Goal: Complete application form: Complete application form

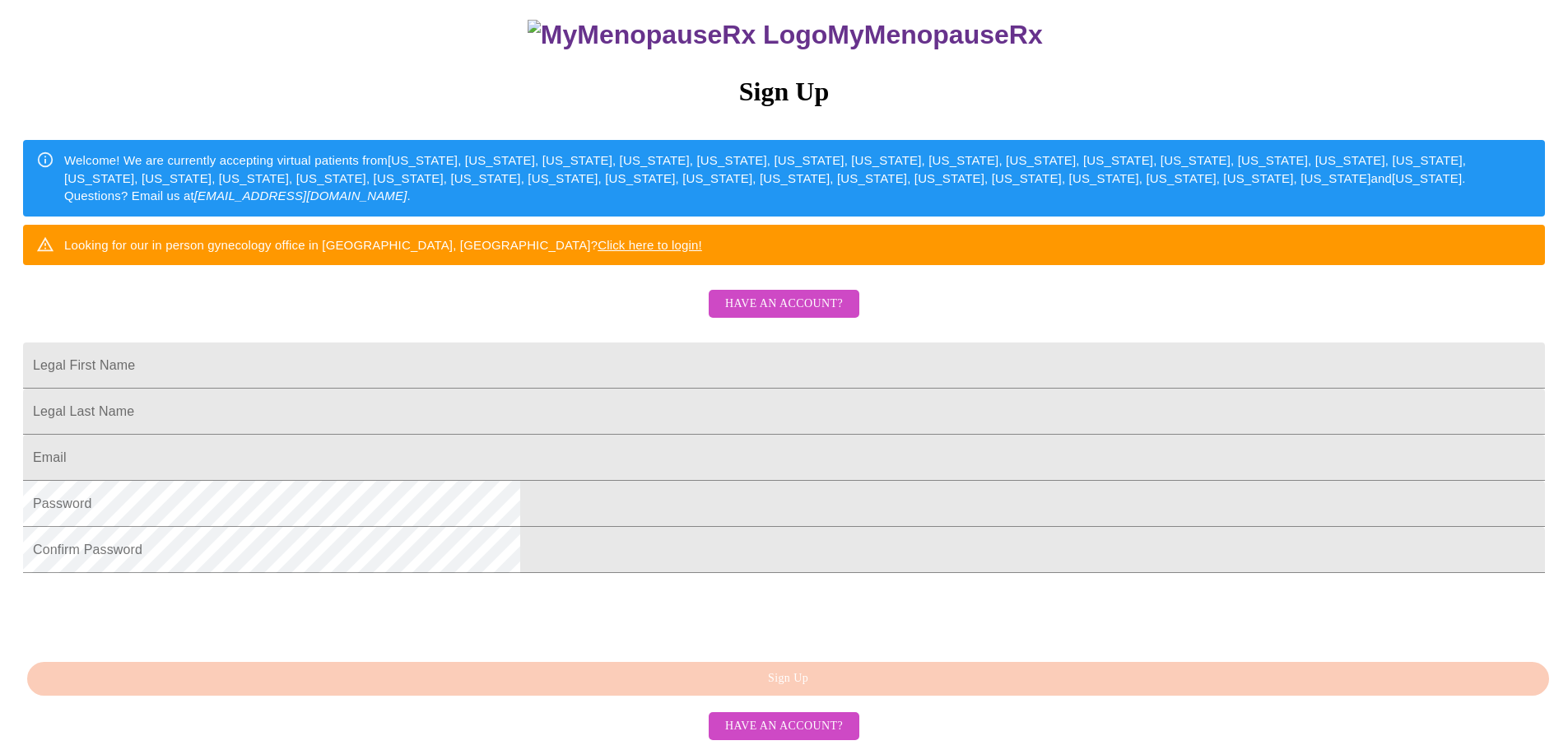
scroll to position [247, 0]
click at [596, 343] on input "Legal First Name" at bounding box center [784, 365] width 1522 height 46
click at [679, 388] on input "Legal First Name" at bounding box center [784, 411] width 1522 height 46
click at [642, 343] on input "[EMAIL_ADDRESS][DOMAIN_NAME]" at bounding box center [784, 365] width 1522 height 46
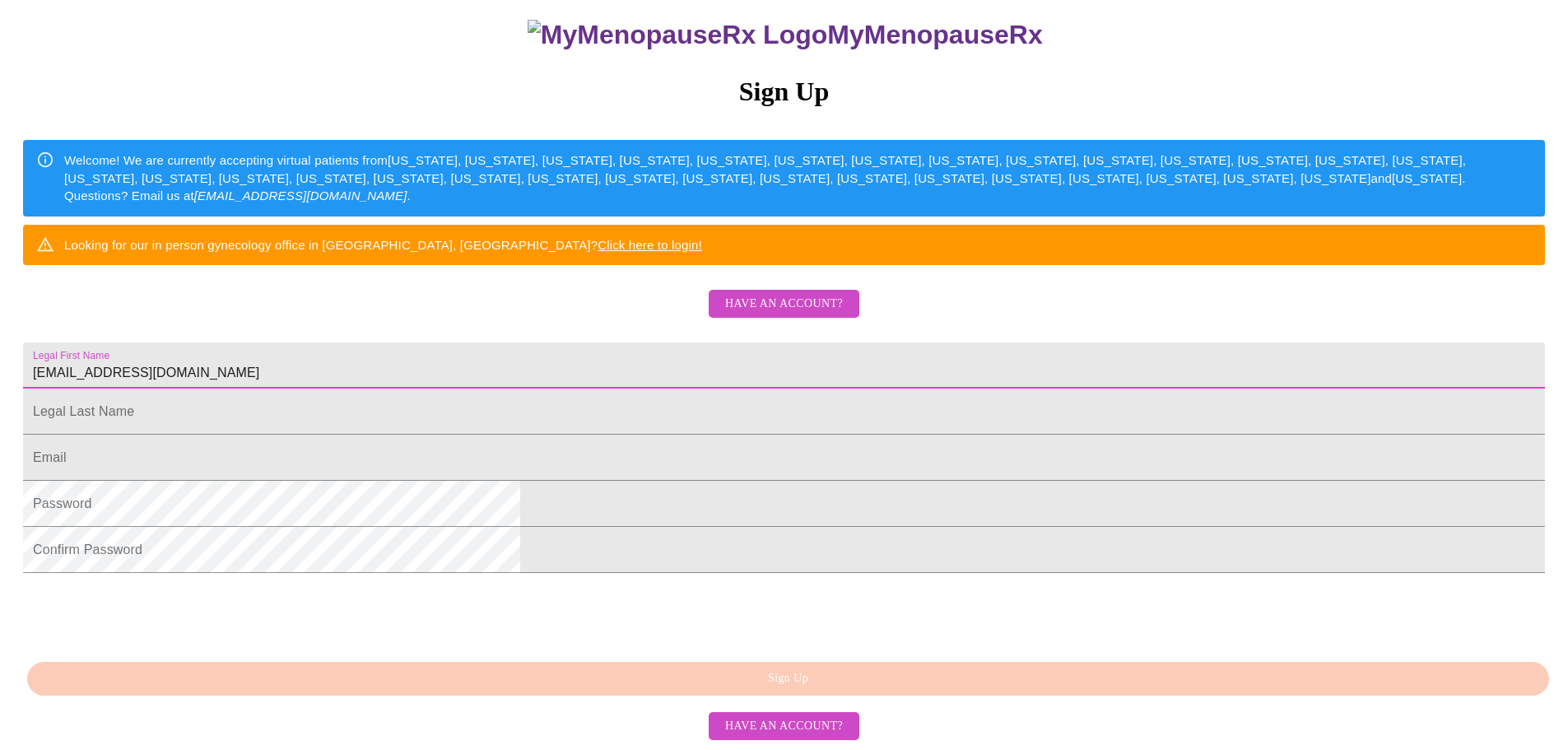
drag, startPoint x: 694, startPoint y: 335, endPoint x: 523, endPoint y: 327, distance: 171.2
click at [523, 327] on div "MyMenopauseRx Sign Up Welcome! We are currently accepting virtual patients from…" at bounding box center [784, 368] width 1554 height 750
type input "[PERSON_NAME]"
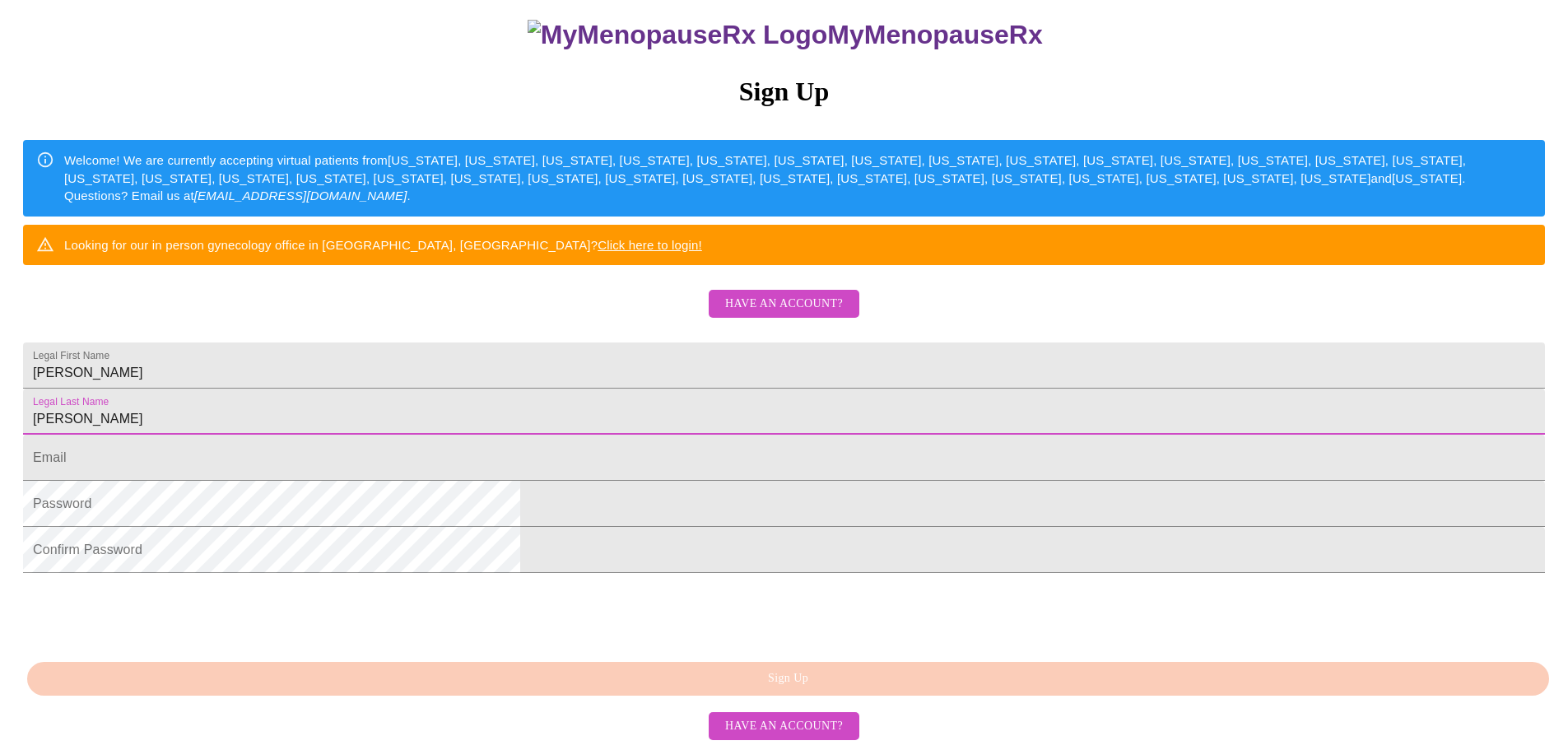
type input "[PERSON_NAME]"
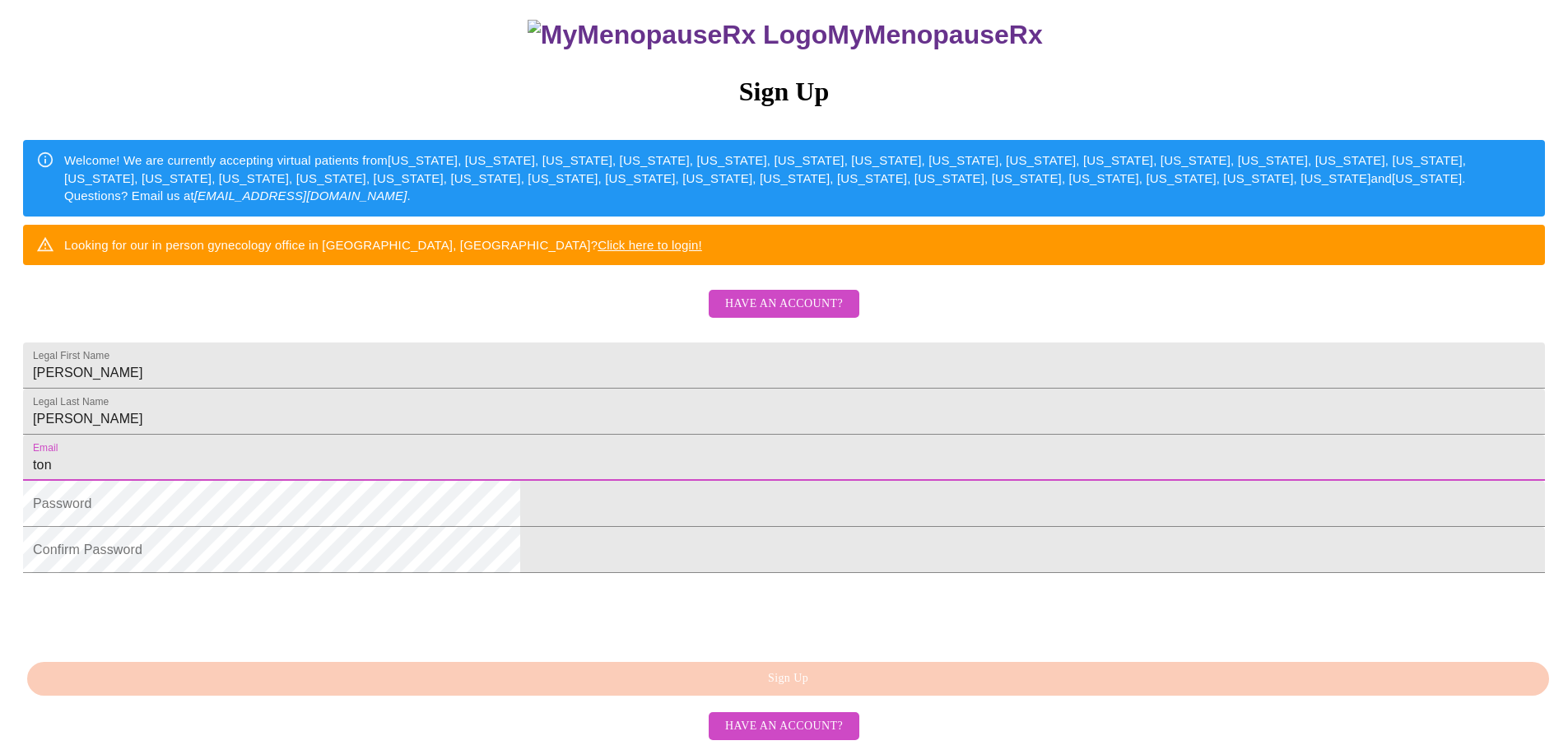
type input "[EMAIL_ADDRESS][DOMAIN_NAME]"
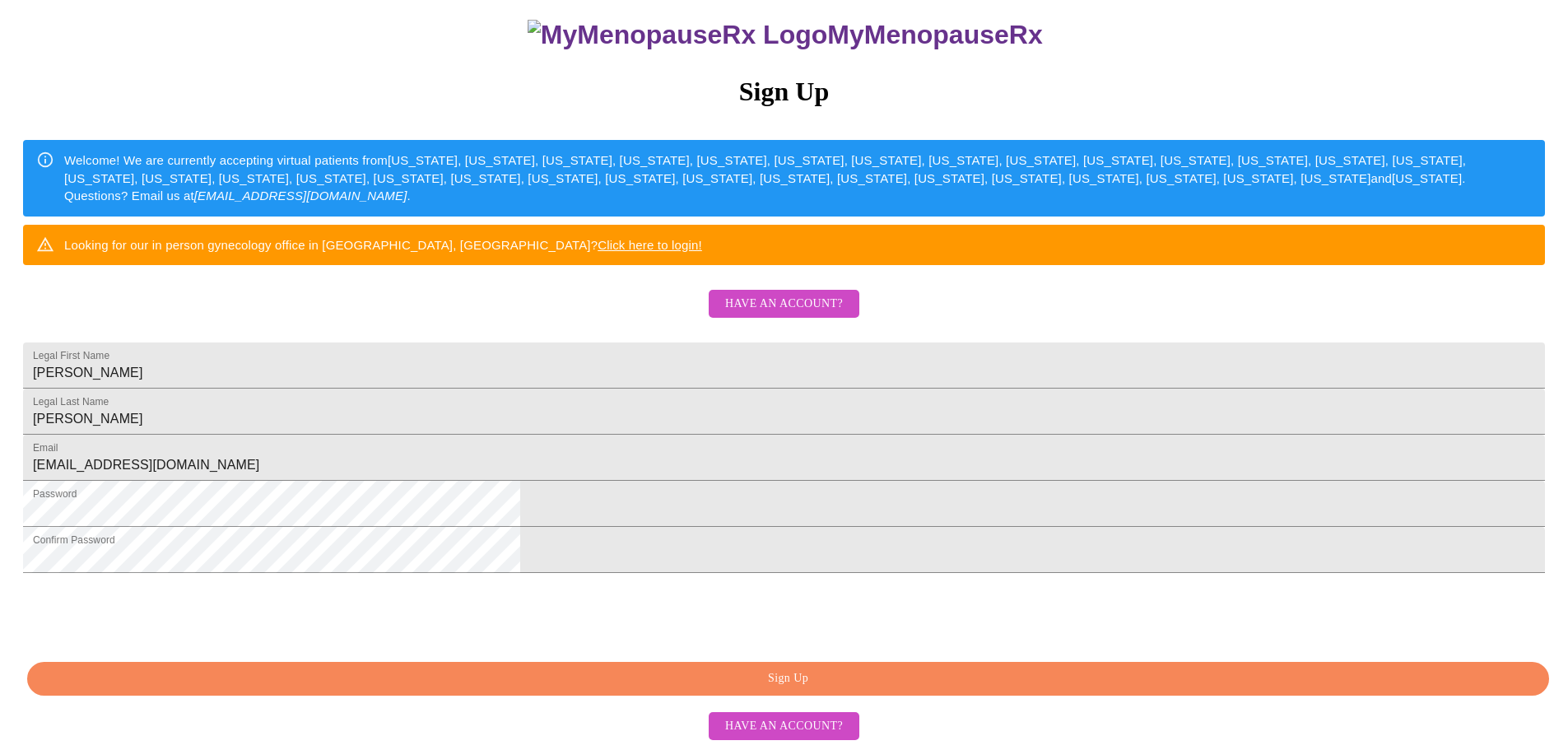
click at [777, 689] on span "Sign Up" at bounding box center [788, 678] width 1484 height 21
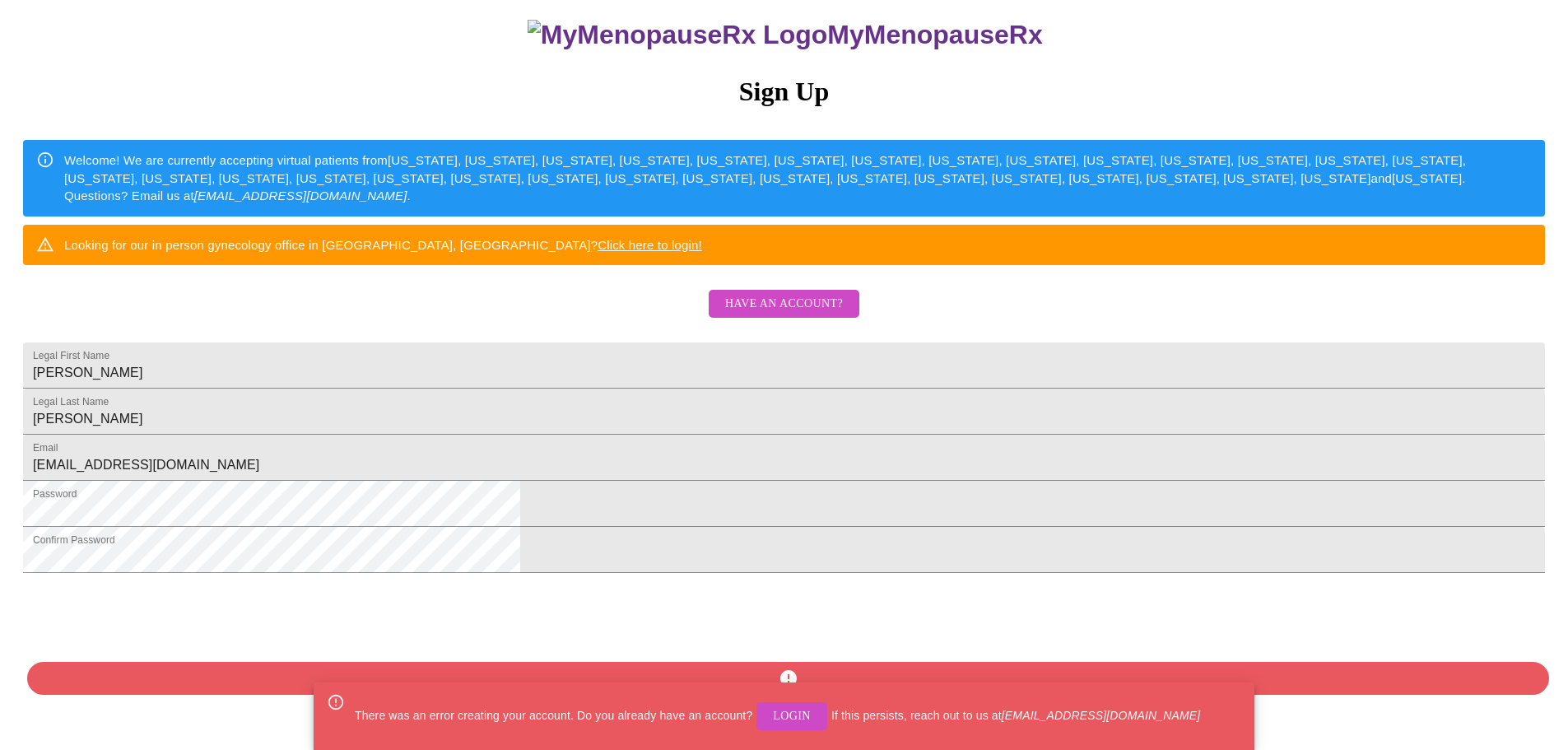
click at [1489, 597] on html "MyMenopauseRx Sign Up Welcome! We are currently accepting virtual patients from…" at bounding box center [784, 294] width 1568 height 913
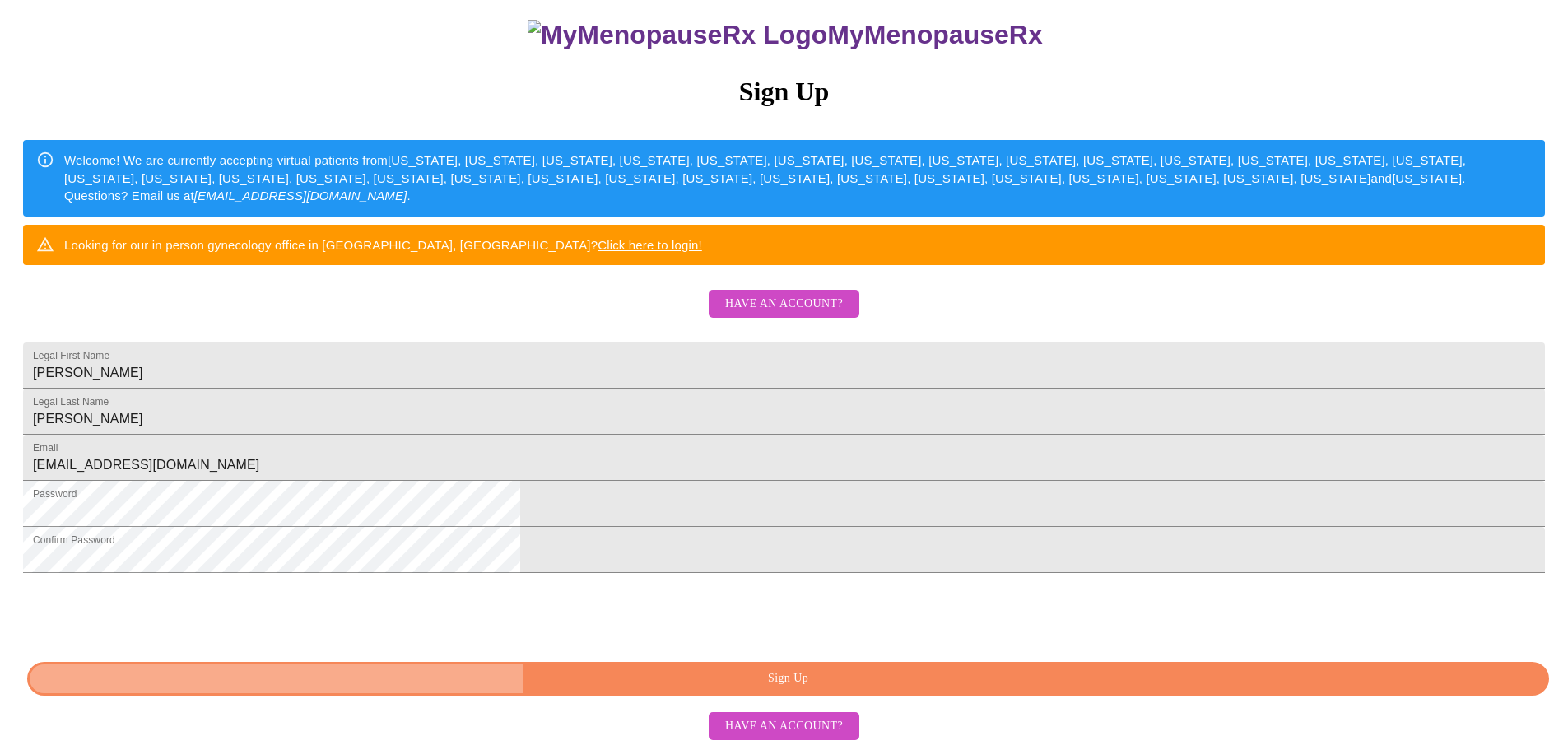
click at [785, 689] on span "Sign Up" at bounding box center [788, 678] width 1484 height 21
click at [792, 689] on span "Sign Up" at bounding box center [788, 678] width 1484 height 21
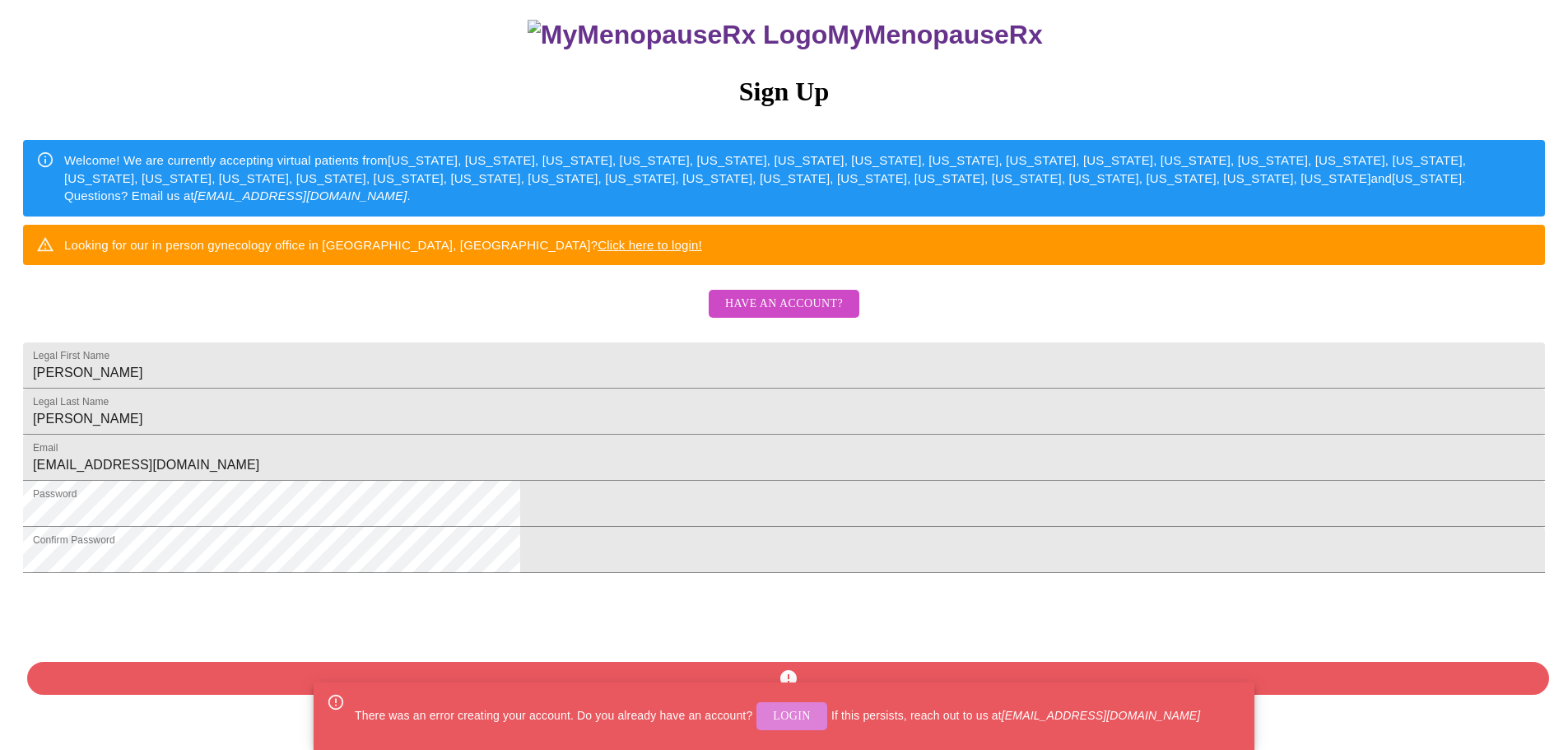
click at [790, 709] on span "Login" at bounding box center [792, 716] width 38 height 21
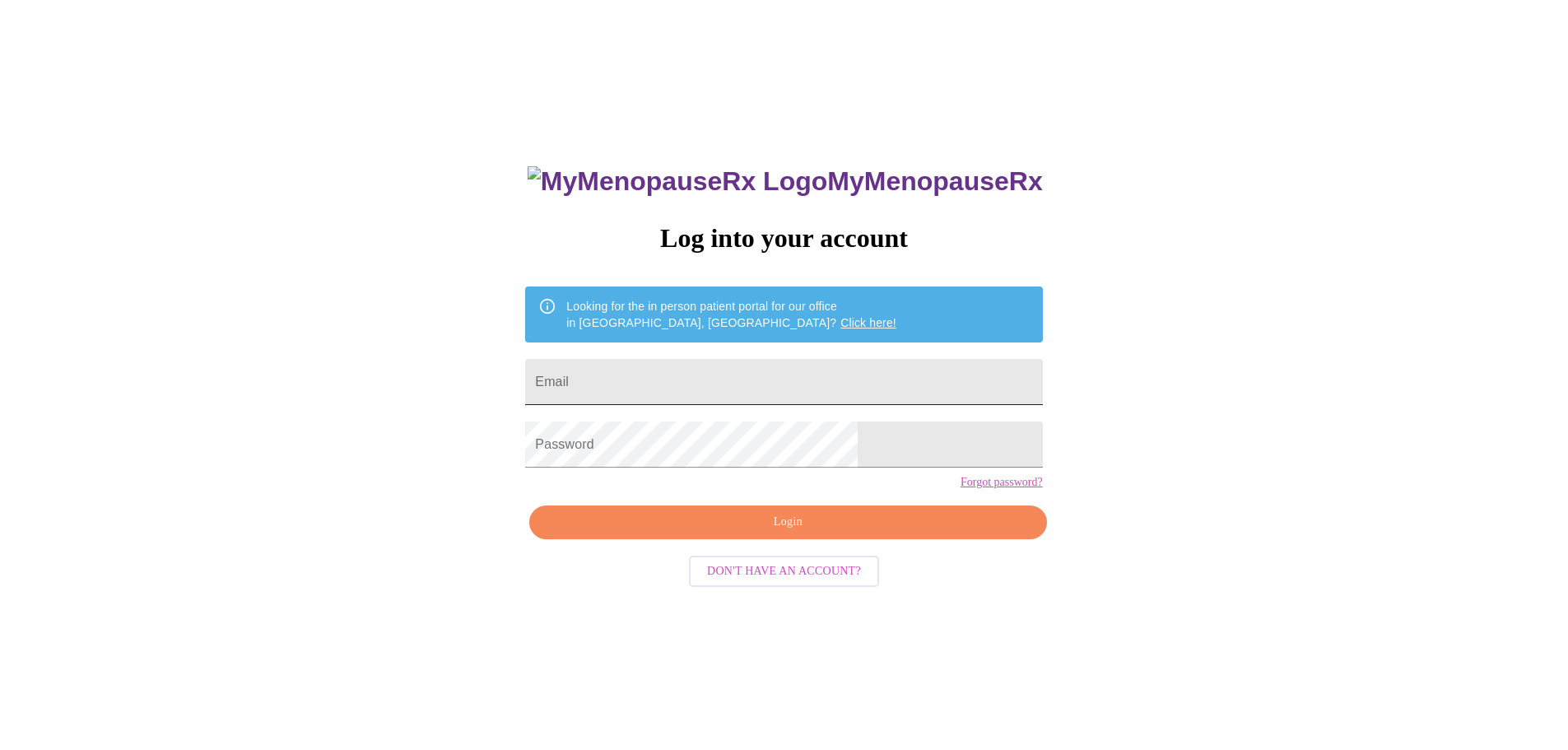
click at [762, 368] on input "Email" at bounding box center [784, 382] width 517 height 46
type input "[EMAIL_ADDRESS][DOMAIN_NAME]"
click at [808, 533] on span "Login" at bounding box center [787, 522] width 479 height 21
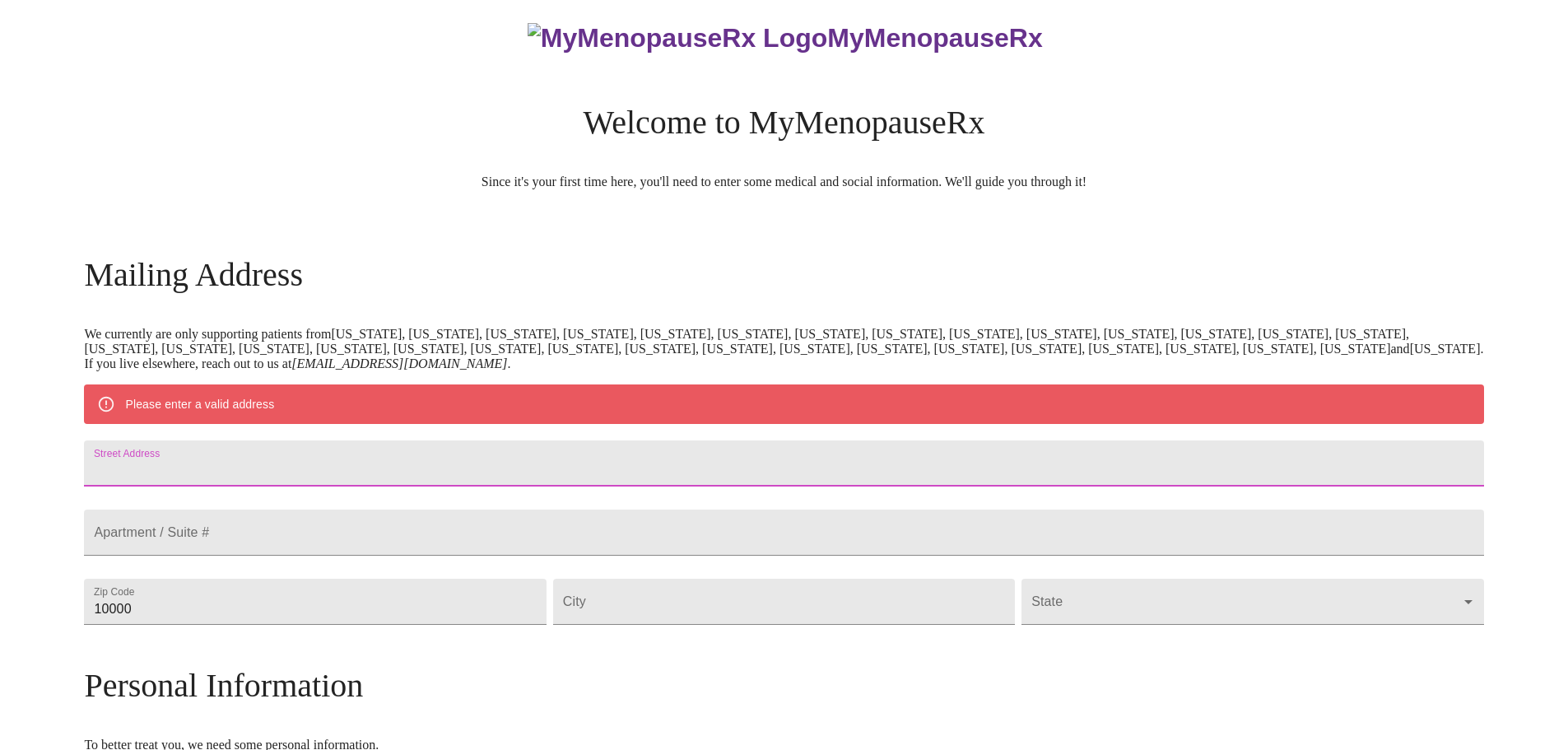
click at [365, 465] on input "Street Address" at bounding box center [783, 463] width 1399 height 46
type input "[STREET_ADDRESS]"
click at [372, 625] on input "10000" at bounding box center [315, 602] width 462 height 46
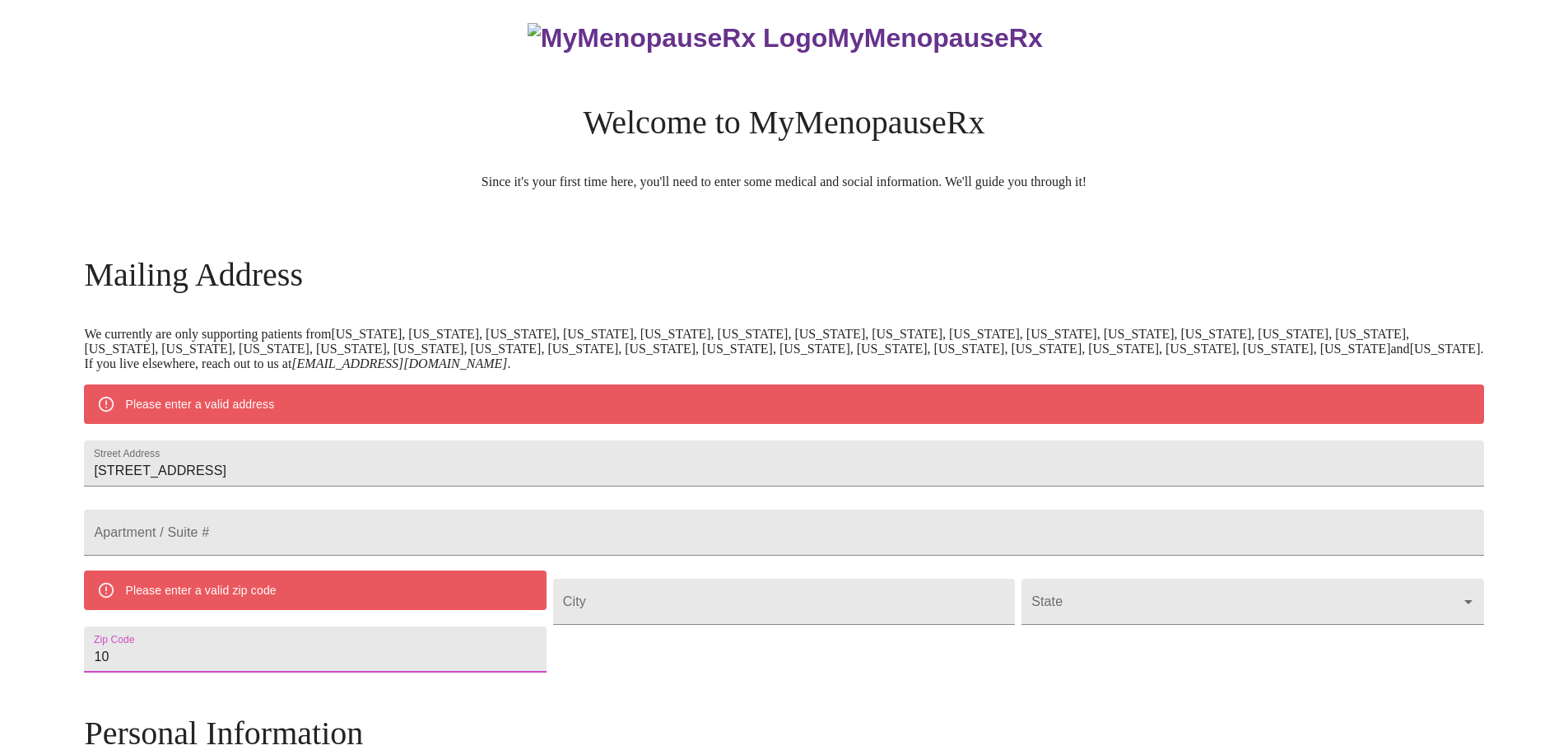
type input "1"
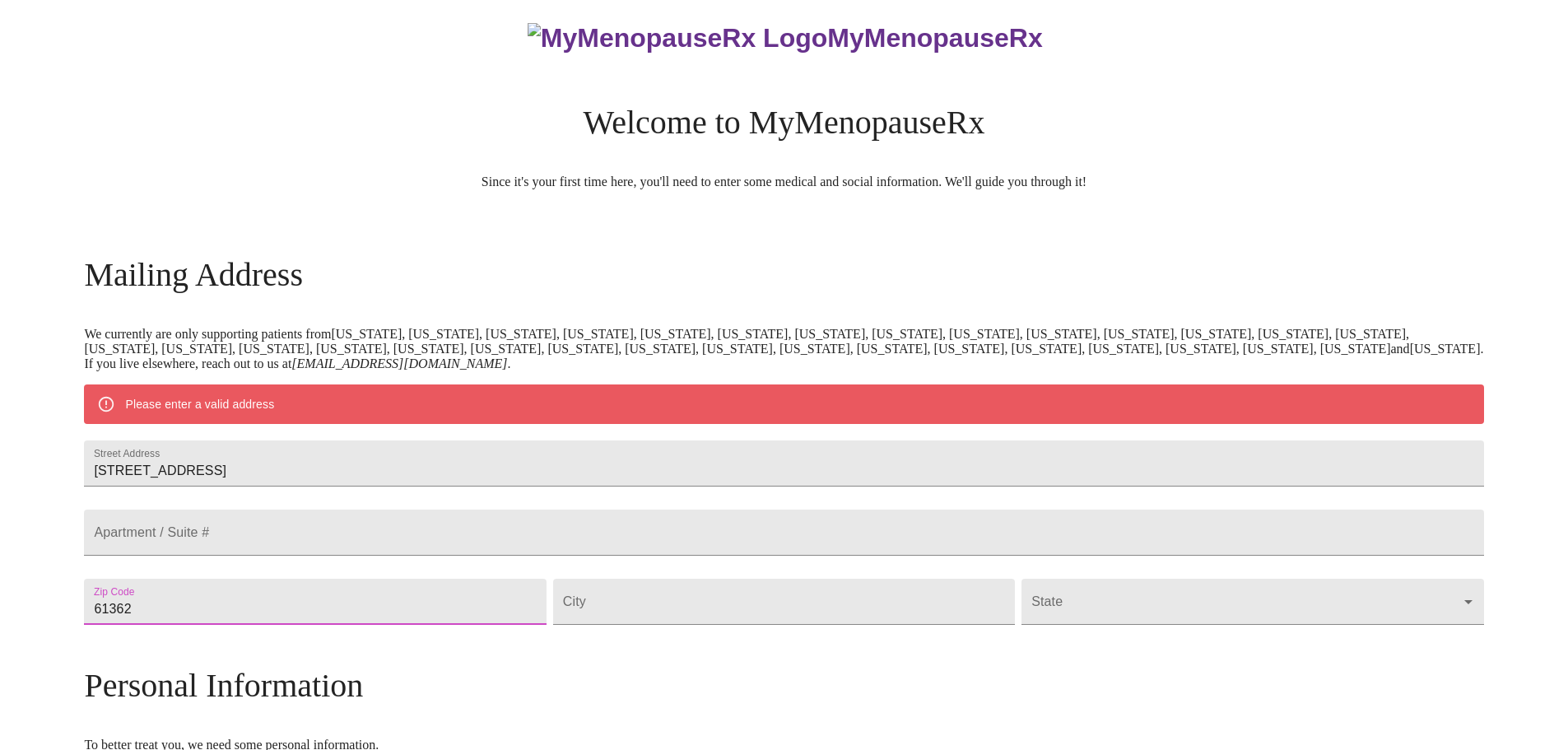
type input "61362"
type input "[GEOGRAPHIC_DATA]"
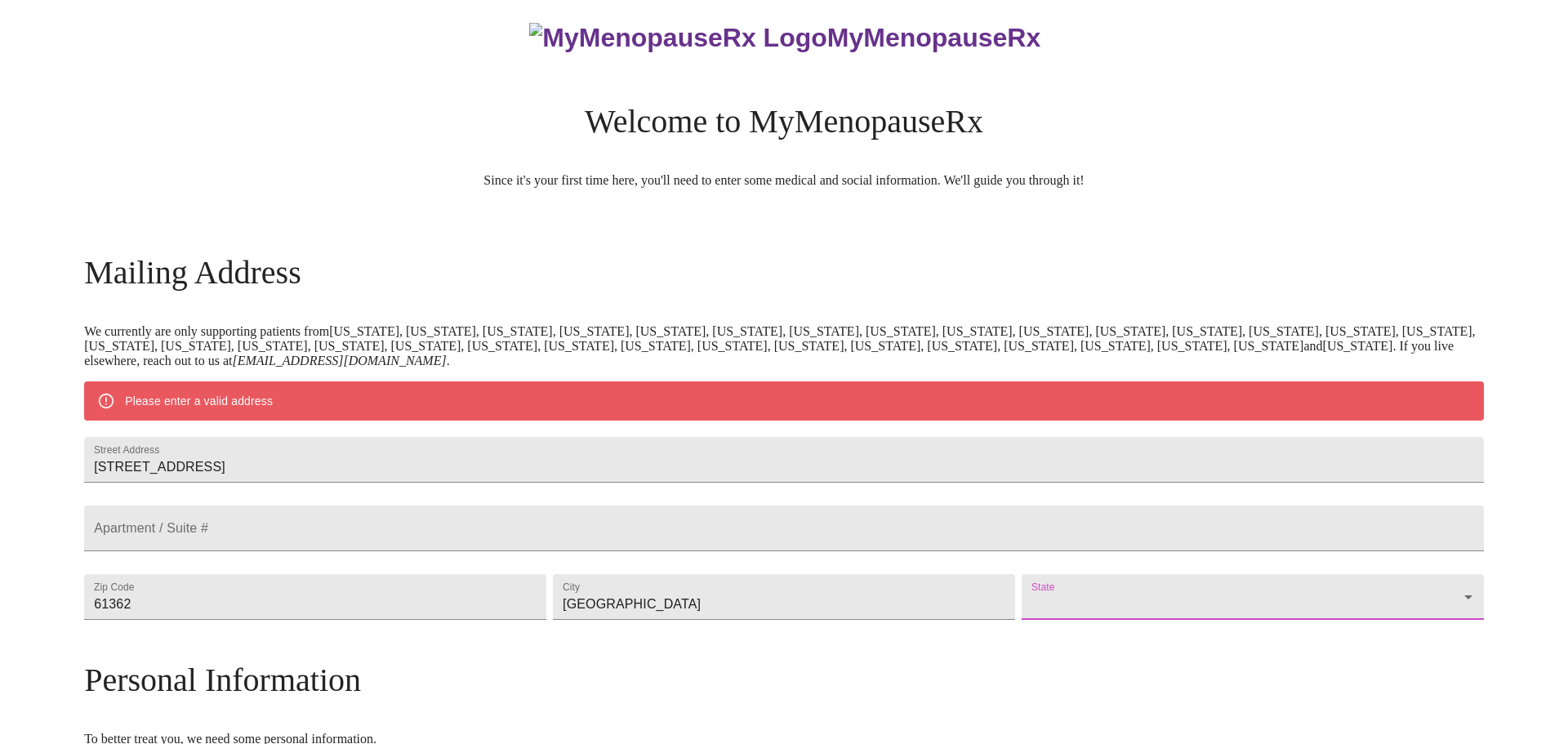
click at [1138, 635] on body "MyMenopauseRx Welcome to MyMenopauseRx Since it's your first time here, you'll …" at bounding box center [784, 627] width 1554 height 1273
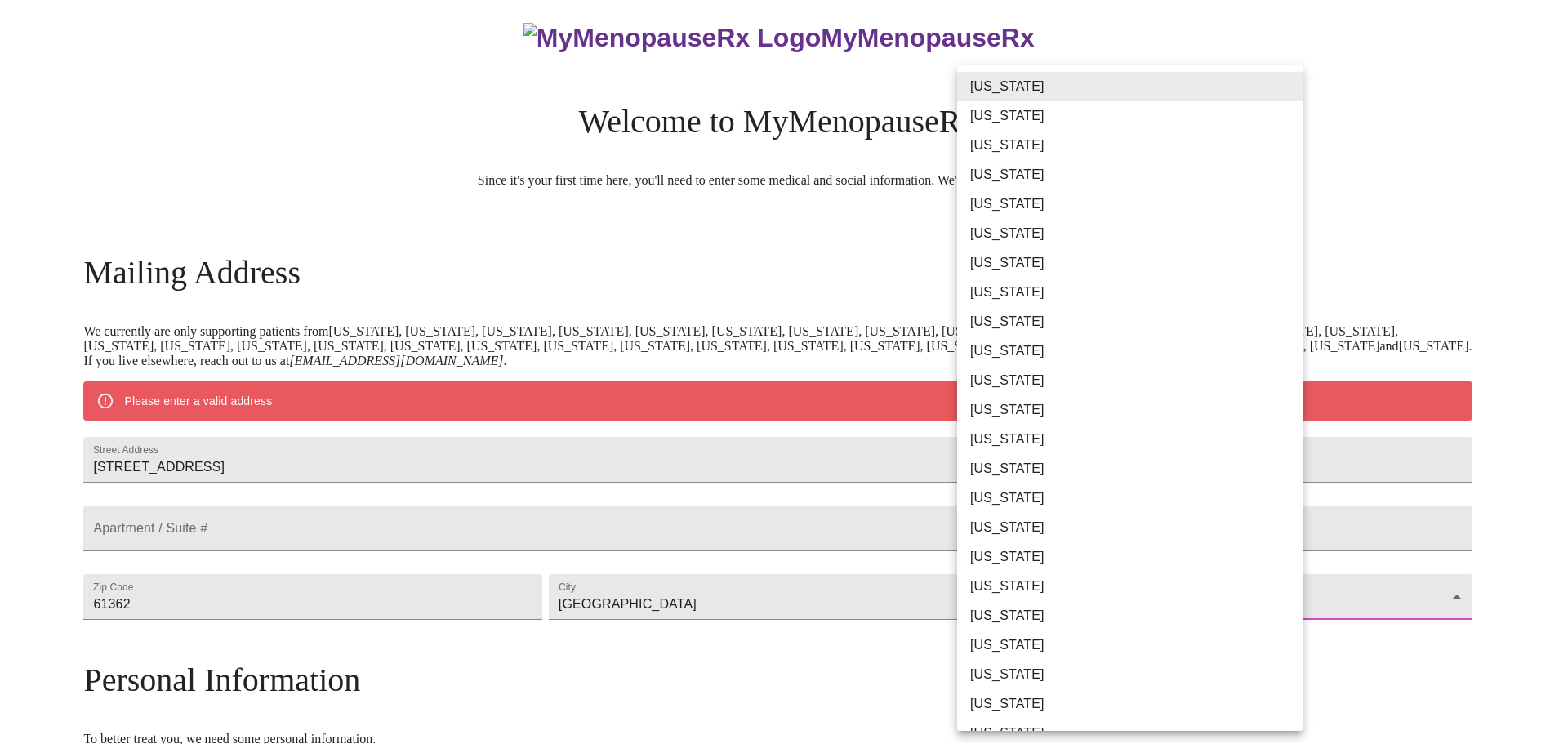
click at [1096, 436] on li "[US_STATE]" at bounding box center [1135, 439] width 358 height 30
type input "[US_STATE]"
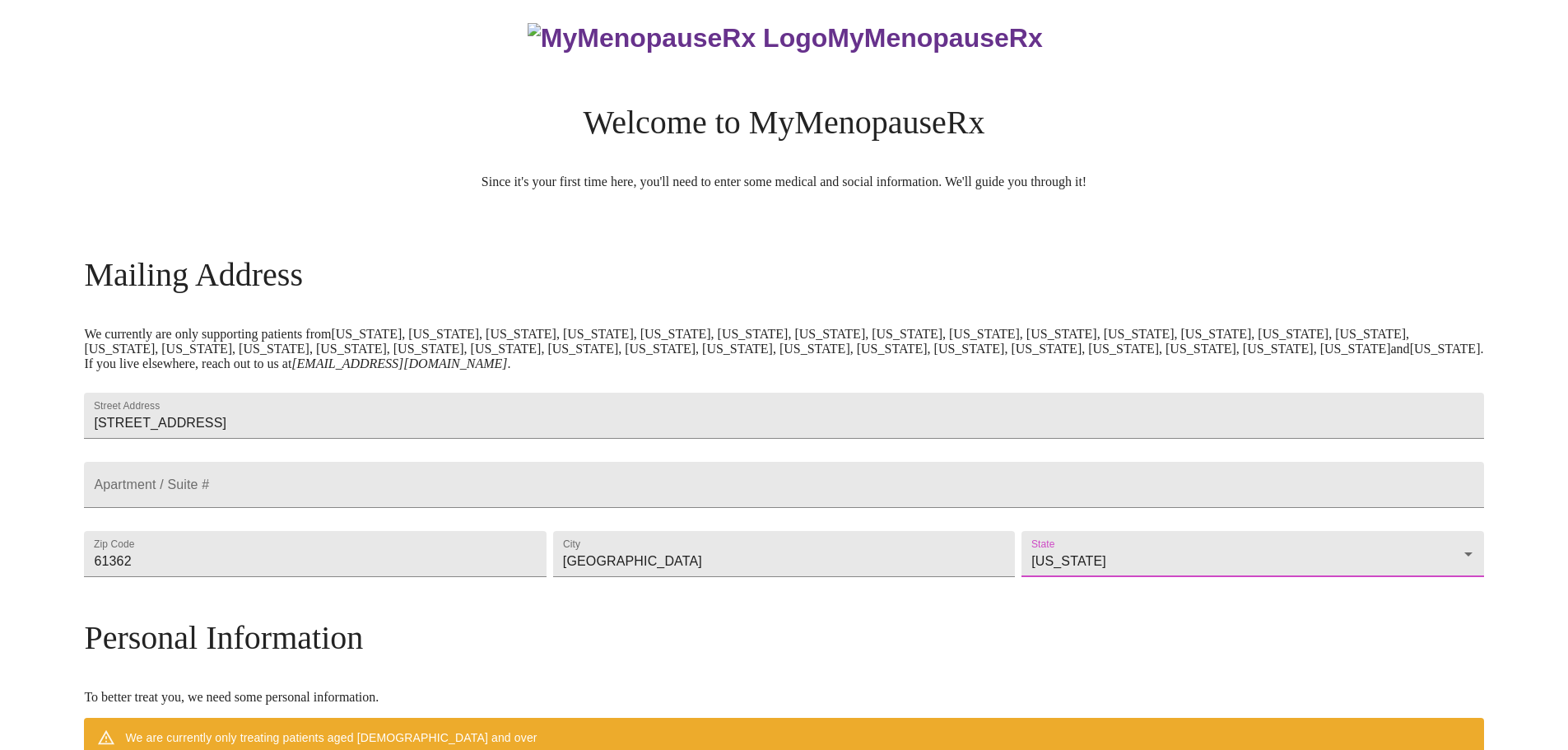
click at [1418, 526] on div "MyMenopauseRx Welcome to MyMenopauseRx Since it's your first time here, you'll …" at bounding box center [783, 607] width 1399 height 1235
